Goal: Transaction & Acquisition: Book appointment/travel/reservation

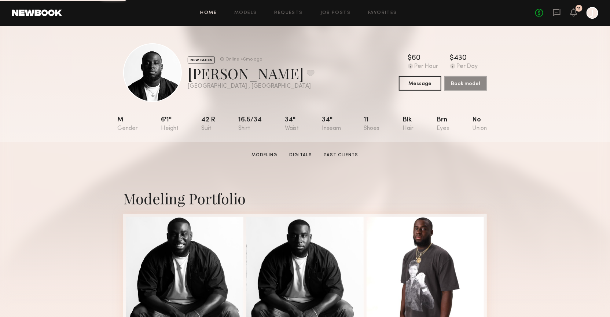
click at [215, 15] on link "Home" at bounding box center [209, 13] width 17 height 5
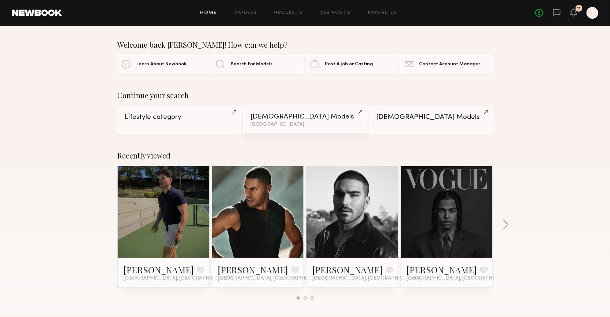
click at [266, 117] on div "Male Models" at bounding box center [304, 116] width 109 height 7
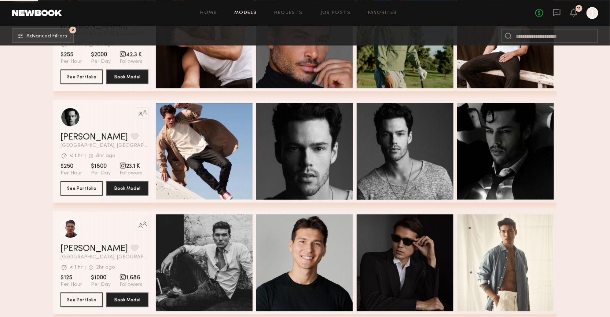
scroll to position [589, 0]
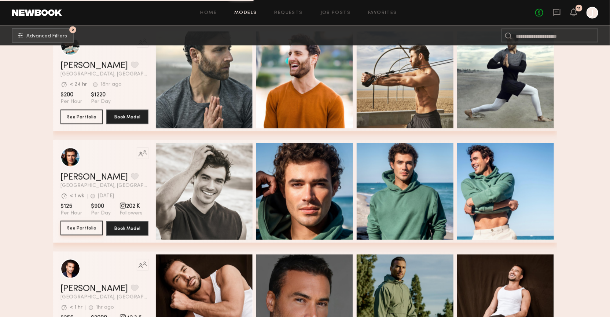
click at [86, 226] on button "See Portfolio" at bounding box center [82, 228] width 42 height 15
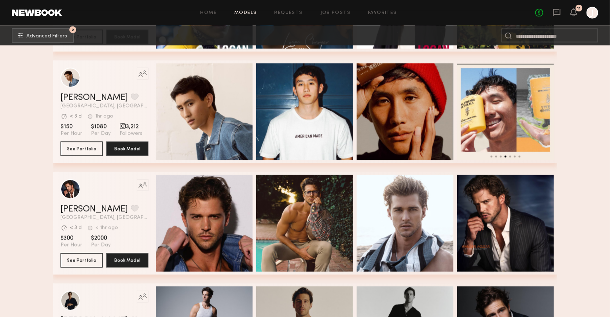
scroll to position [2055, 0]
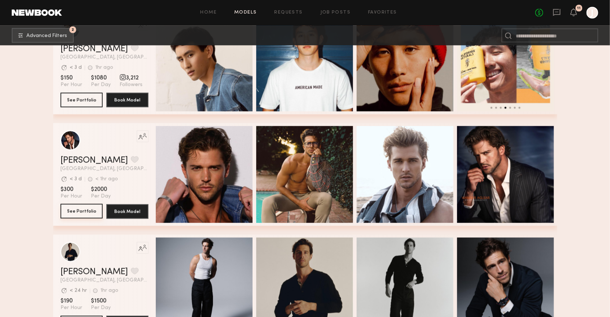
click at [93, 208] on button "See Portfolio" at bounding box center [82, 211] width 42 height 15
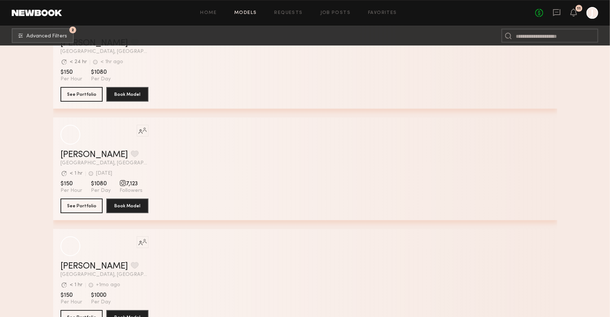
scroll to position [3987, 0]
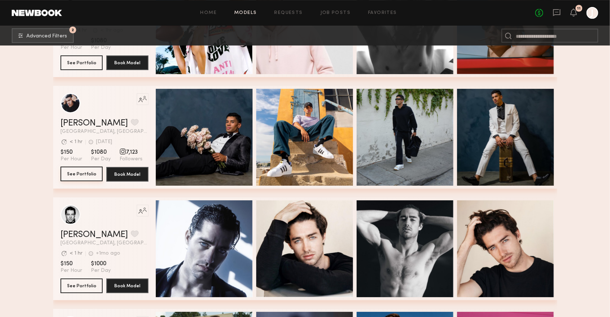
click at [100, 172] on button "See Portfolio" at bounding box center [82, 173] width 42 height 15
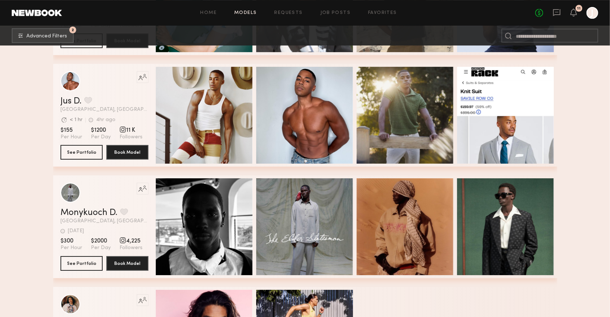
scroll to position [5389, 0]
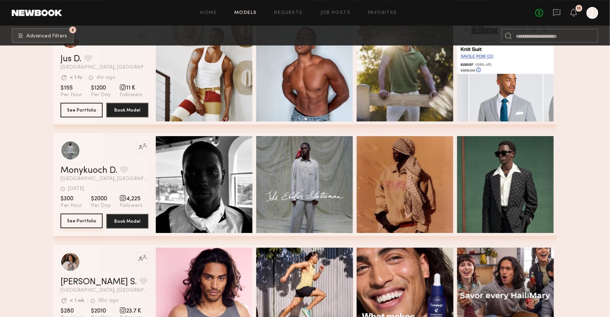
click at [81, 221] on button "See Portfolio" at bounding box center [82, 220] width 42 height 15
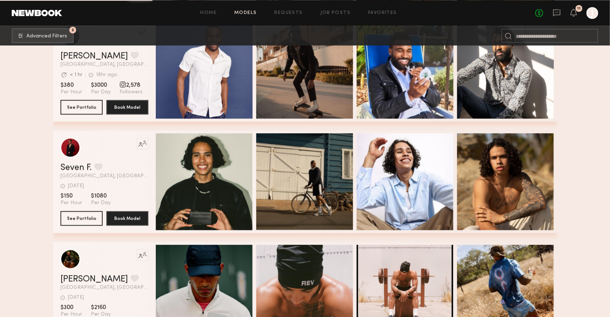
scroll to position [6398, 0]
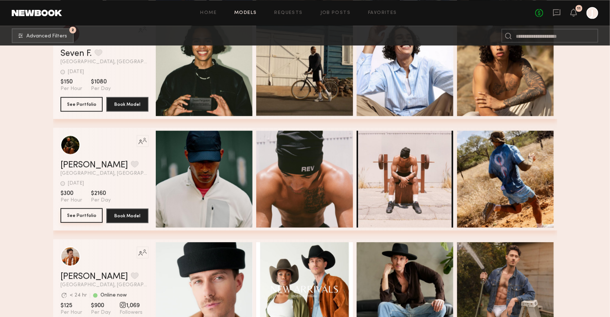
click at [95, 210] on button "See Portfolio" at bounding box center [82, 215] width 42 height 15
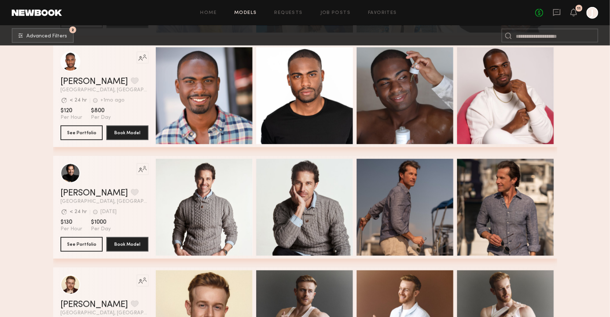
scroll to position [12612, 0]
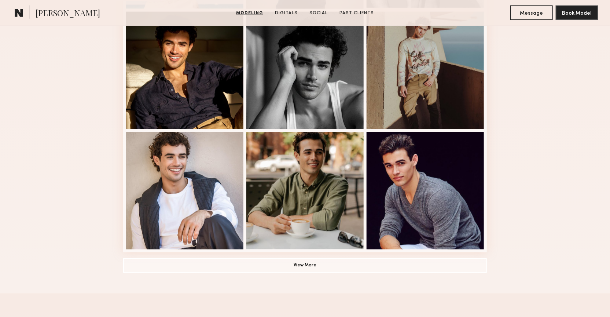
scroll to position [458, 0]
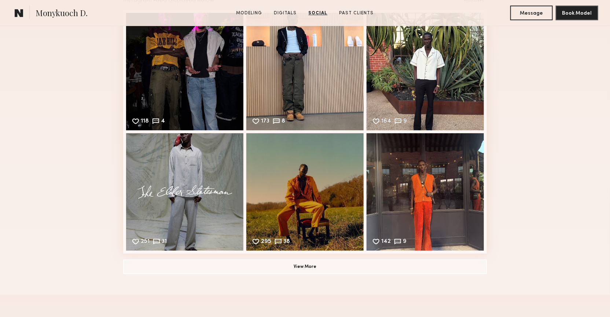
scroll to position [1090, 0]
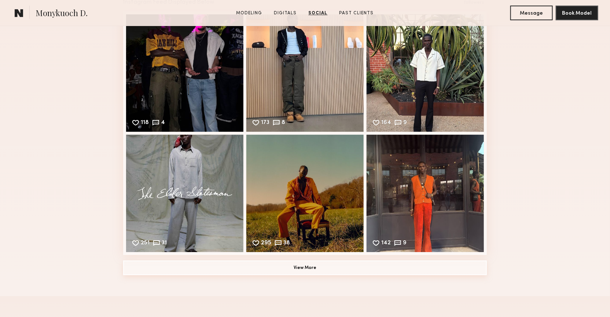
click at [340, 268] on button "View More" at bounding box center [305, 267] width 364 height 15
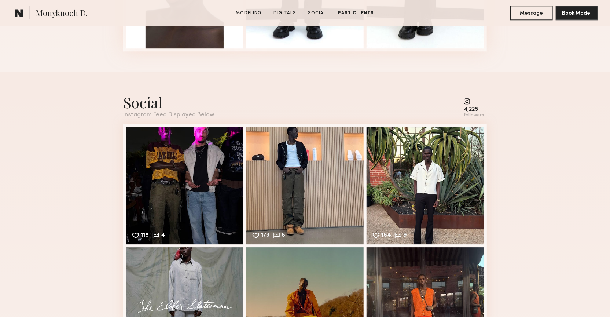
scroll to position [967, 0]
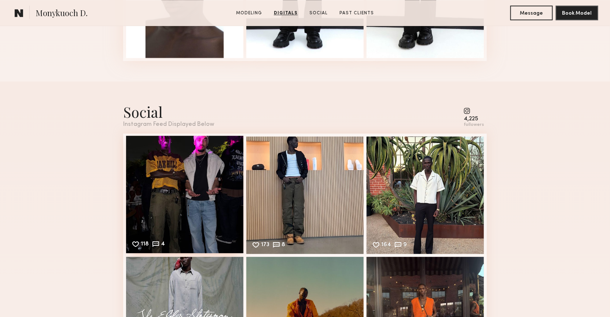
click at [204, 158] on div "118 4 Likes & comments displayed to show model’s engagement" at bounding box center [184, 194] width 117 height 117
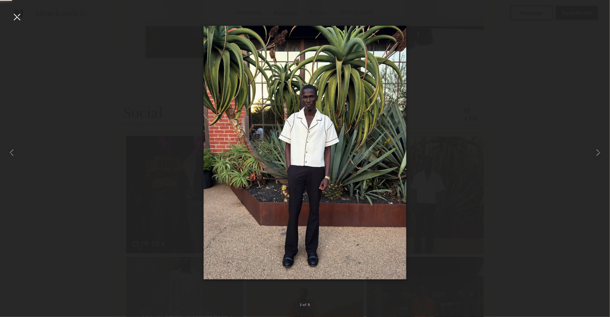
scroll to position [1548, 0]
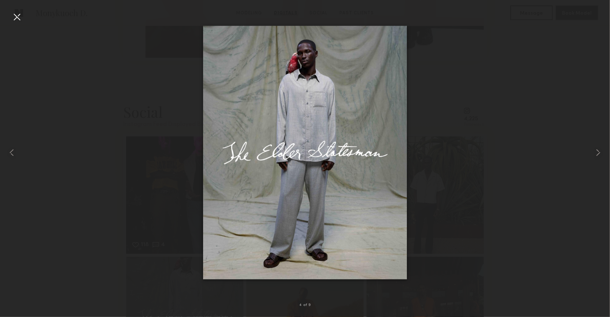
click at [477, 113] on div at bounding box center [305, 153] width 610 height 282
click at [19, 13] on div at bounding box center [17, 17] width 12 height 12
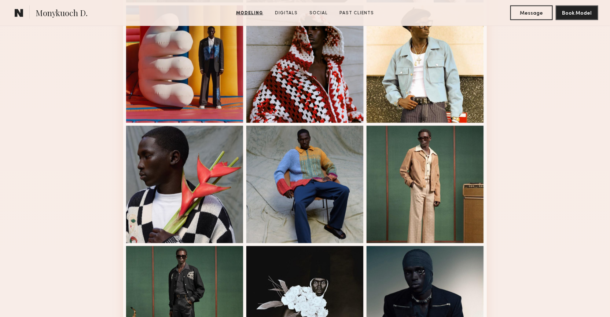
scroll to position [338, 0]
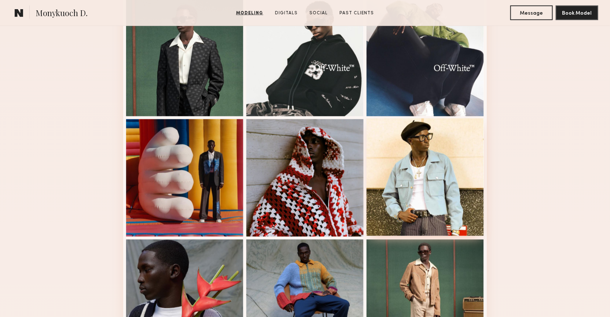
click at [402, 170] on div at bounding box center [425, 176] width 117 height 117
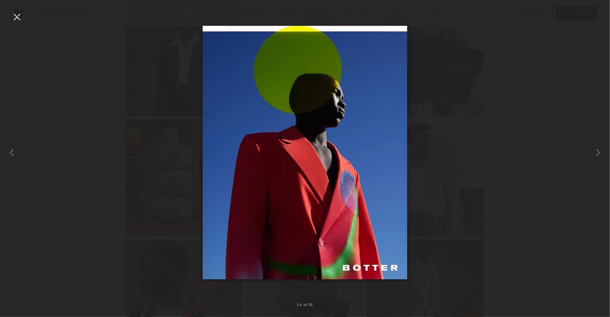
click at [437, 155] on div at bounding box center [305, 153] width 610 height 282
click at [10, 21] on div at bounding box center [12, 153] width 25 height 282
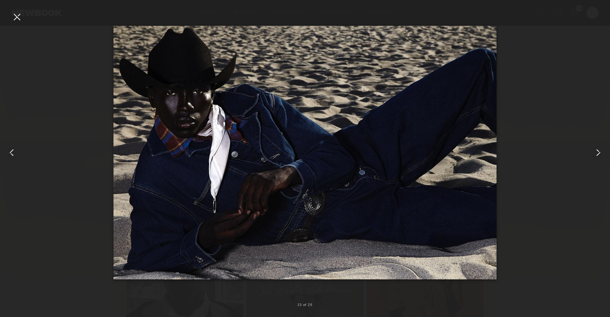
scroll to position [120, 0]
drag, startPoint x: 0, startPoint y: 0, endPoint x: 19, endPoint y: 11, distance: 22.5
click at [19, 11] on div at bounding box center [17, 17] width 12 height 12
